Goal: Information Seeking & Learning: Find contact information

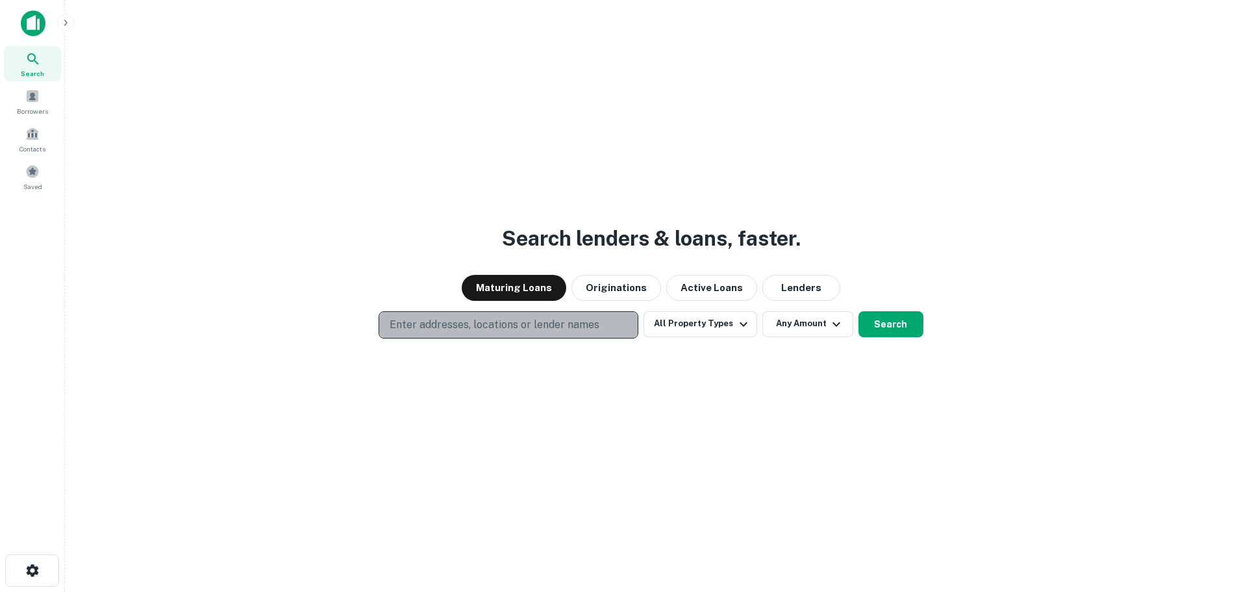
click at [575, 326] on p "Enter addresses, locations or lender names" at bounding box center [495, 325] width 210 height 16
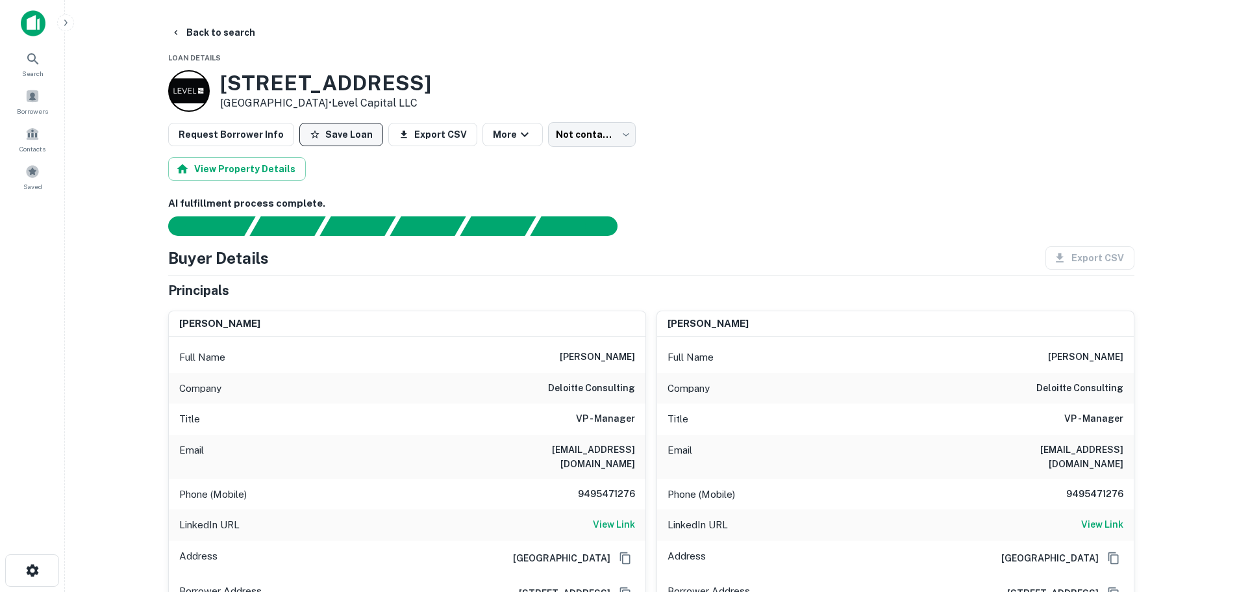
click at [336, 136] on button "Save Loan" at bounding box center [341, 134] width 84 height 23
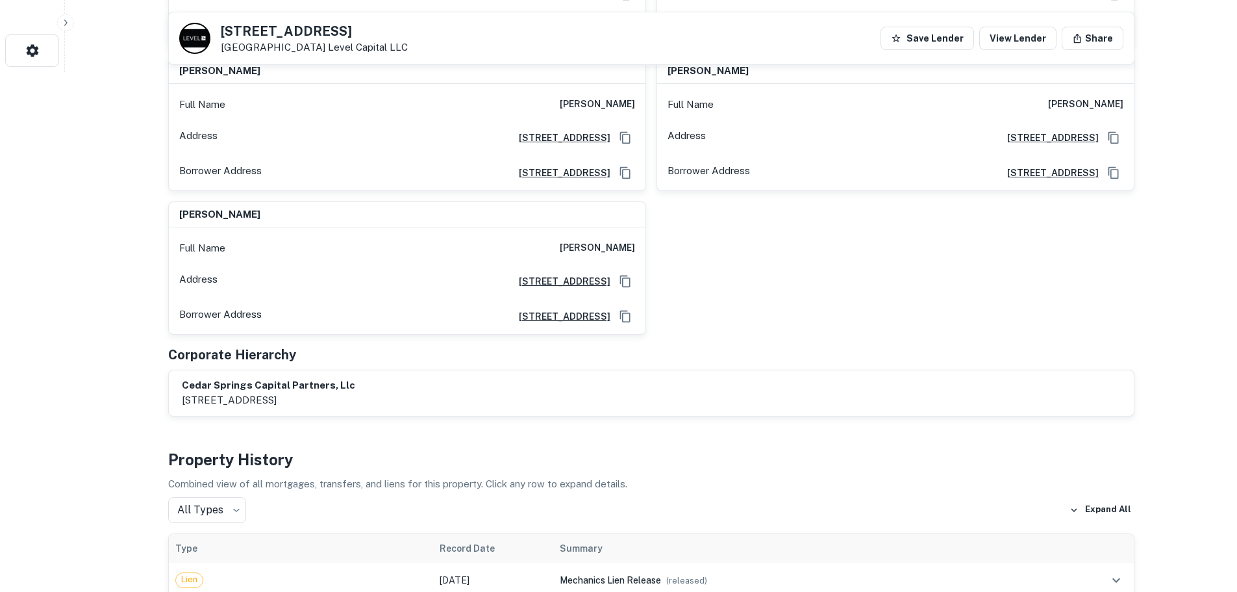
scroll to position [584, 0]
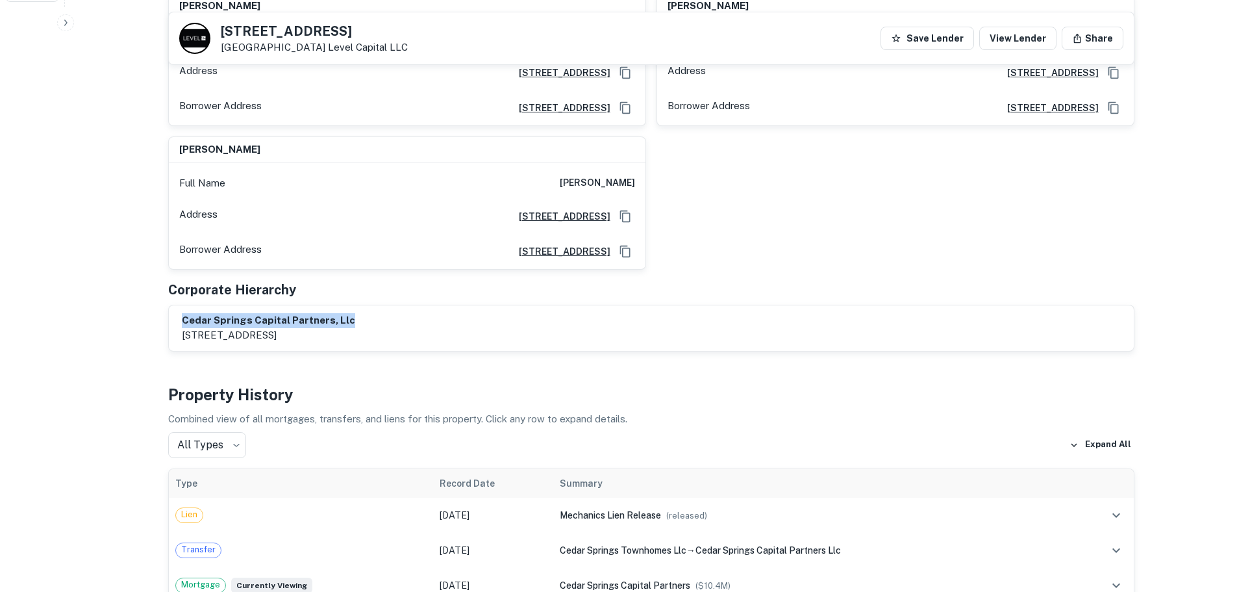
drag, startPoint x: 359, startPoint y: 305, endPoint x: 172, endPoint y: 298, distance: 187.2
click at [172, 305] on div "[GEOGRAPHIC_DATA] capital partners, llc [STREET_ADDRESS]" at bounding box center [651, 327] width 965 height 45
copy h6 "cedar springs capital partners, llc"
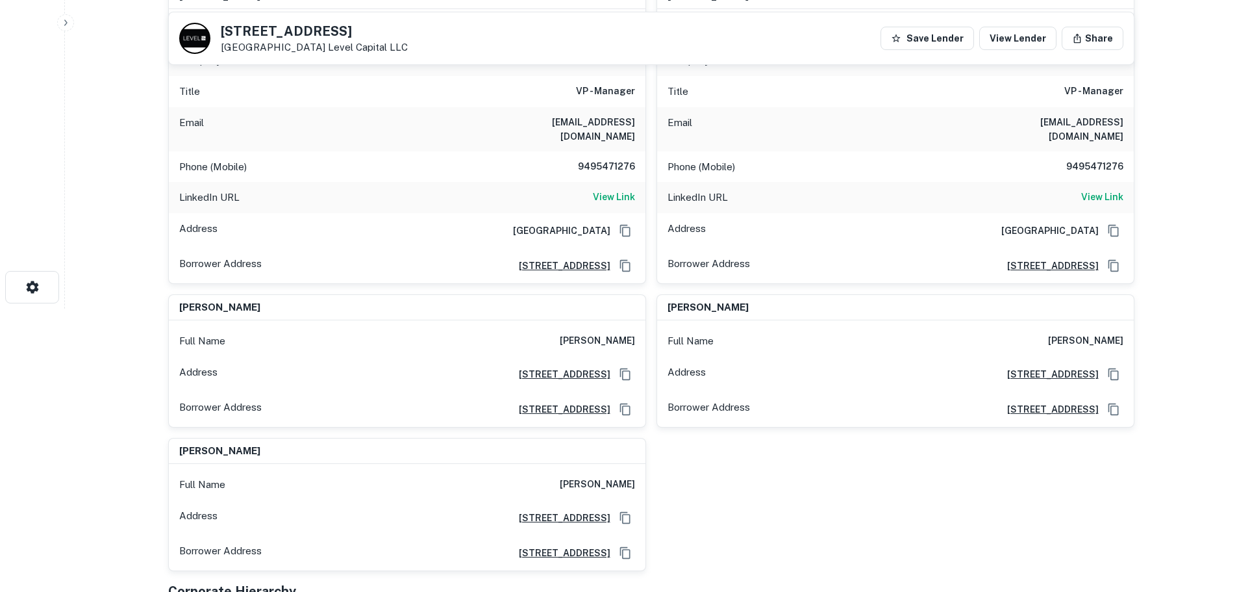
scroll to position [0, 0]
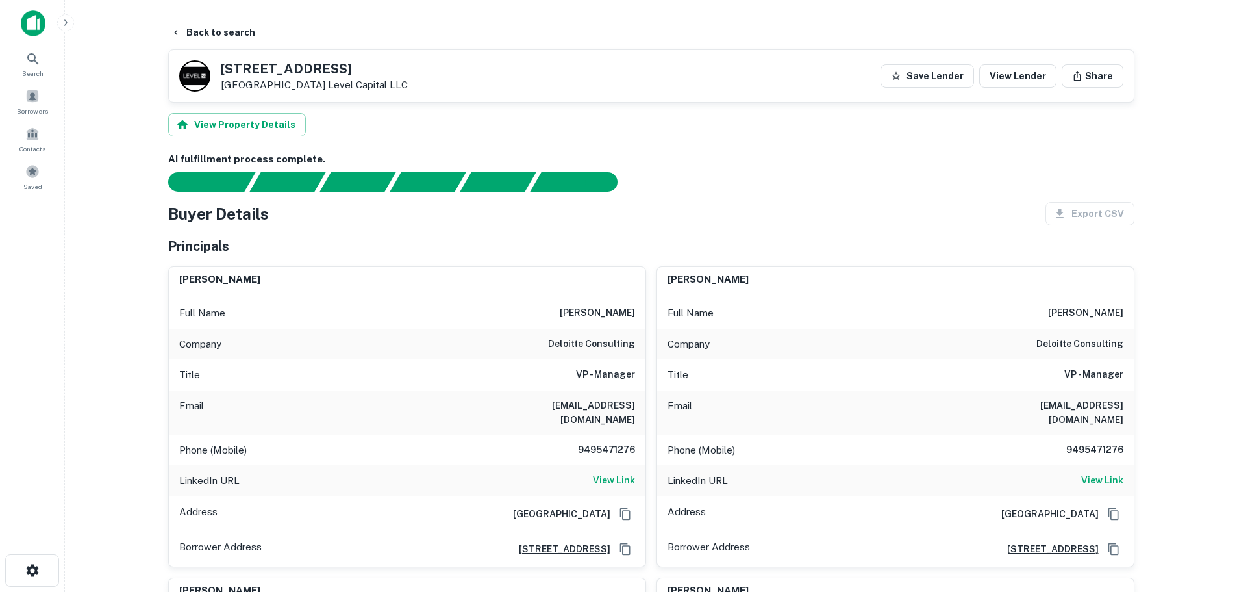
drag, startPoint x: 362, startPoint y: 386, endPoint x: 304, endPoint y: 203, distance: 192.2
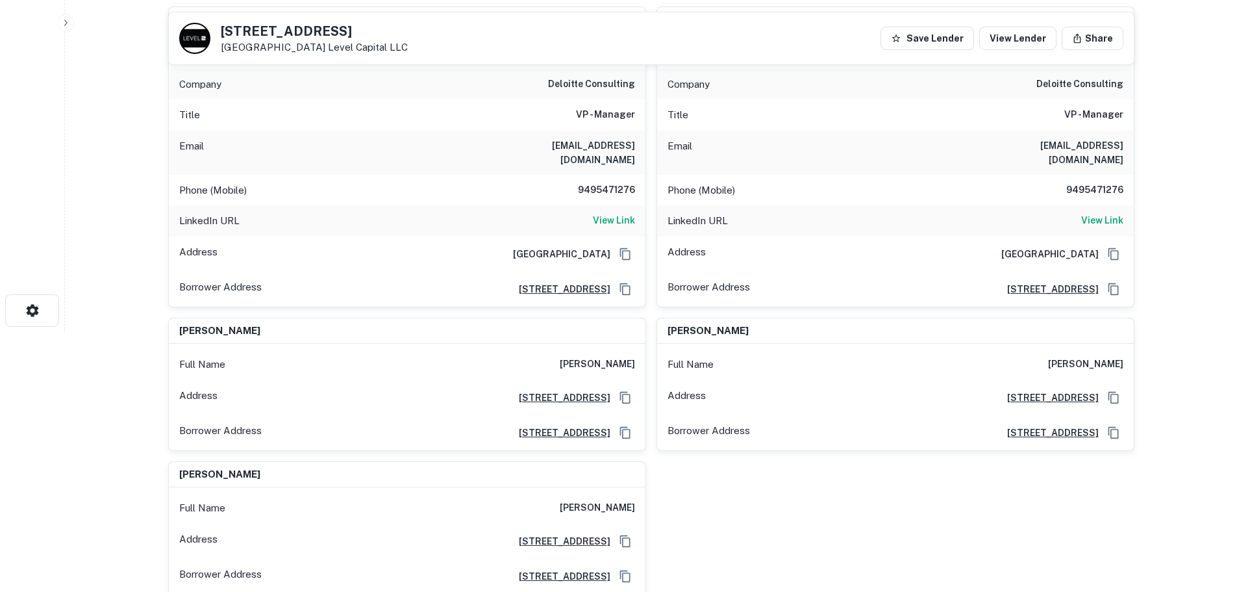
scroll to position [130, 0]
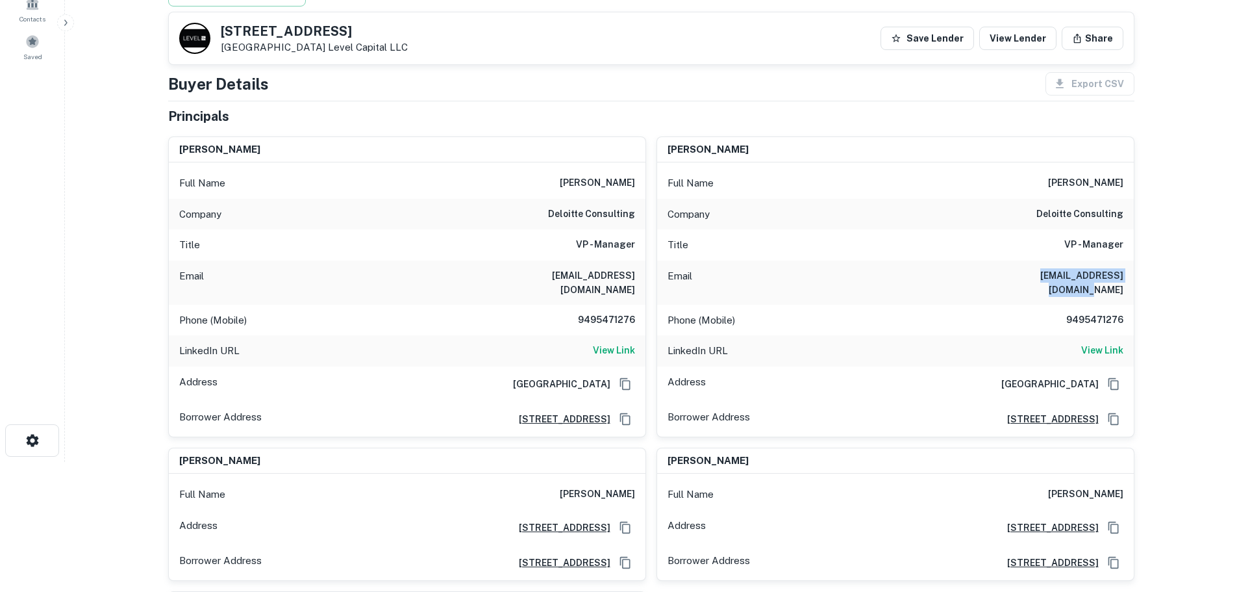
drag, startPoint x: 982, startPoint y: 277, endPoint x: 1134, endPoint y: 275, distance: 152.6
copy h6 "[EMAIL_ADDRESS][DOMAIN_NAME]"
drag, startPoint x: 994, startPoint y: 312, endPoint x: 1023, endPoint y: 310, distance: 29.3
click at [998, 310] on div "Phone (Mobile) [PHONE_NUMBER]" at bounding box center [895, 320] width 477 height 31
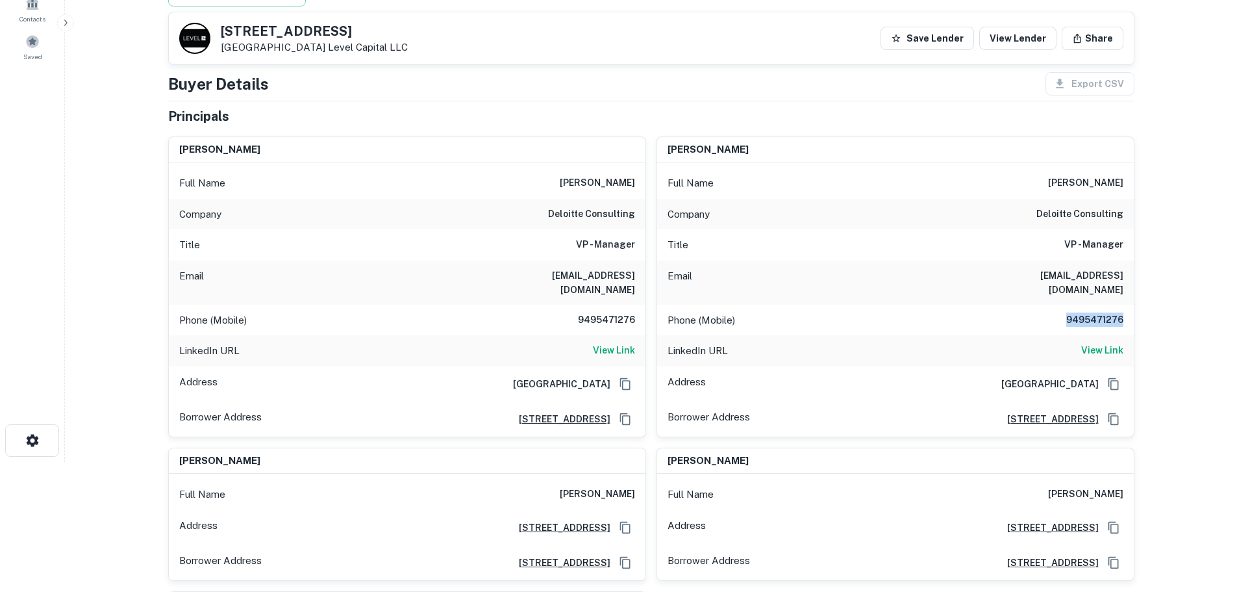
drag, startPoint x: 1045, startPoint y: 308, endPoint x: 1138, endPoint y: 313, distance: 93.0
copy h6 "9495471276"
